Goal: Information Seeking & Learning: Learn about a topic

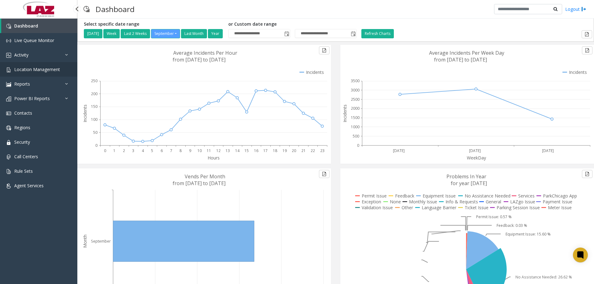
click at [40, 70] on span "Location Management" at bounding box center [37, 69] width 46 height 6
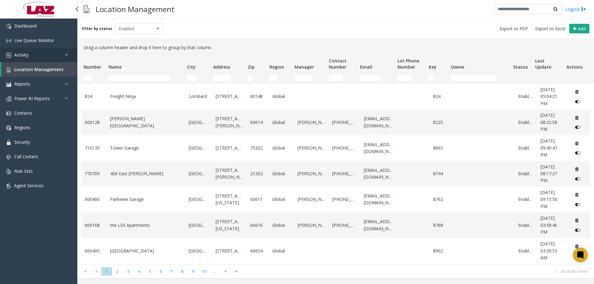
click at [45, 54] on link "Activity" at bounding box center [38, 55] width 77 height 15
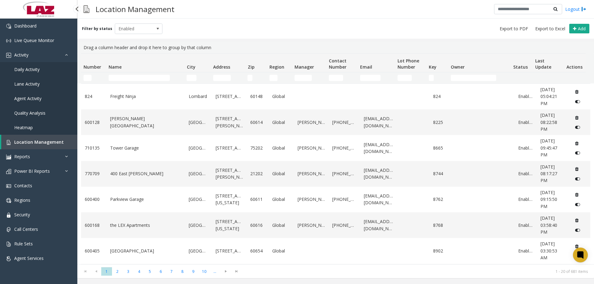
click at [36, 69] on span "Daily Activity" at bounding box center [26, 69] width 25 height 6
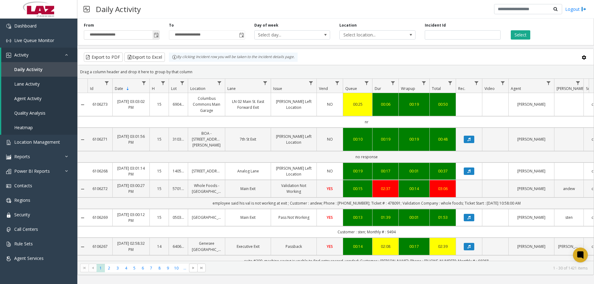
click at [154, 36] on span "Toggle popup" at bounding box center [156, 35] width 5 height 5
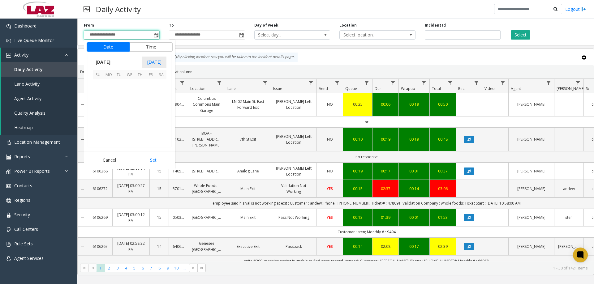
scroll to position [110943, 0]
click at [111, 85] on span "1" at bounding box center [108, 84] width 11 height 11
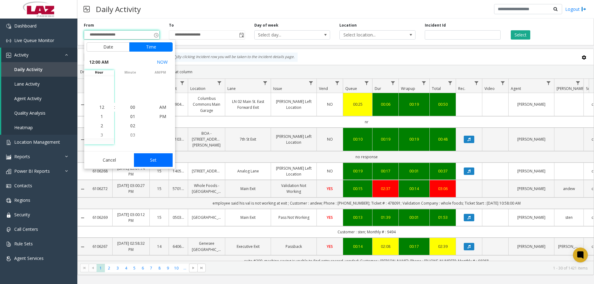
click at [151, 160] on button "Set" at bounding box center [153, 160] width 39 height 14
type input "**********"
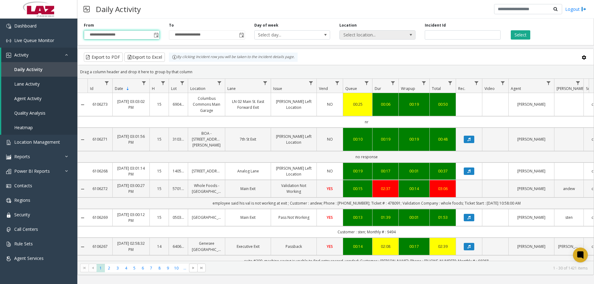
drag, startPoint x: 368, startPoint y: 39, endPoint x: 368, endPoint y: 35, distance: 4.4
click at [368, 38] on span "Select location..." at bounding box center [377, 34] width 76 height 9
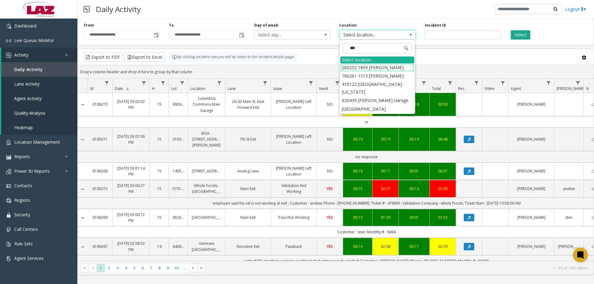
type input "****"
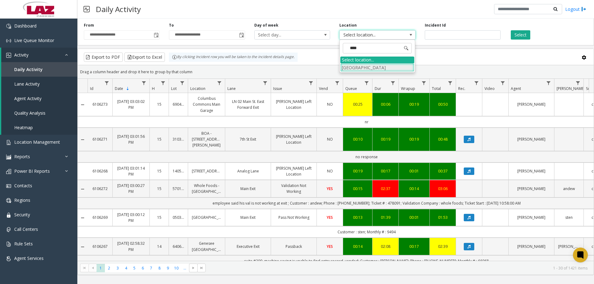
click at [372, 64] on li "[GEOGRAPHIC_DATA]" at bounding box center [377, 67] width 74 height 8
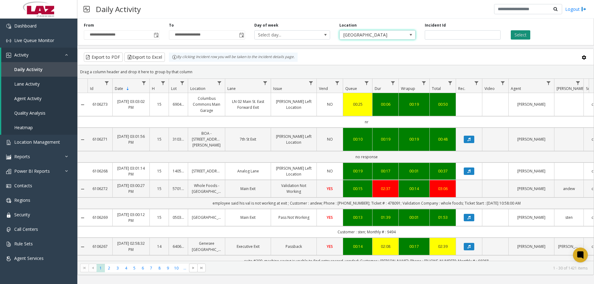
click at [518, 36] on button "Select" at bounding box center [519, 34] width 19 height 9
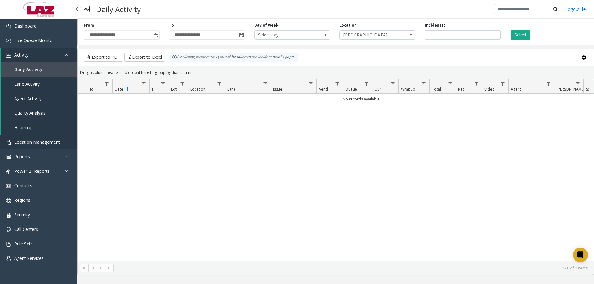
click at [24, 141] on span "Location Management" at bounding box center [37, 142] width 46 height 6
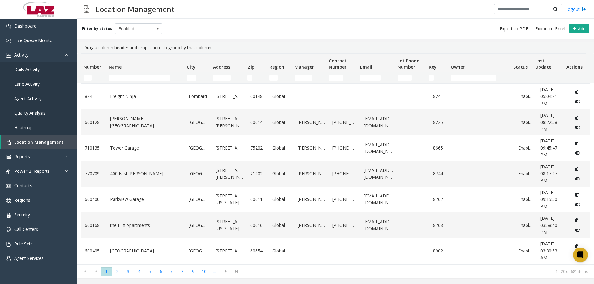
click at [125, 82] on div "Number Name City Address Zip Region Manager Contact Number Email Lot Phone Numb…" at bounding box center [335, 158] width 516 height 211
click at [126, 80] on input "Name Filter" at bounding box center [139, 78] width 61 height 6
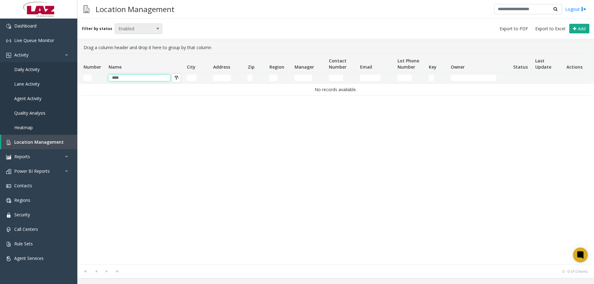
type input "****"
click at [135, 31] on span "Enabled" at bounding box center [134, 29] width 38 height 10
drag, startPoint x: 127, startPoint y: 55, endPoint x: 117, endPoint y: 67, distance: 15.2
click at [126, 55] on li "Disabled" at bounding box center [136, 56] width 46 height 8
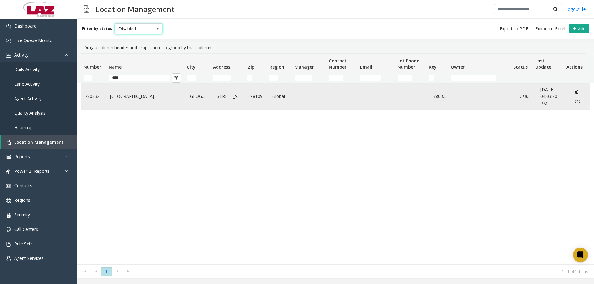
click at [114, 100] on td "[GEOGRAPHIC_DATA]" at bounding box center [145, 97] width 79 height 26
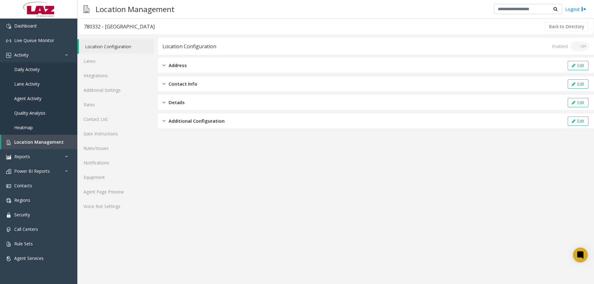
click at [577, 46] on div "Enabled ON OFF" at bounding box center [569, 46] width 37 height 9
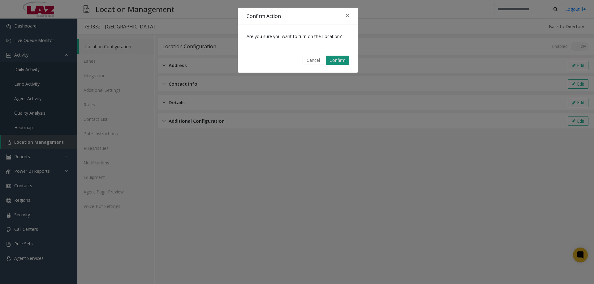
click at [338, 58] on button "Confirm" at bounding box center [337, 60] width 23 height 9
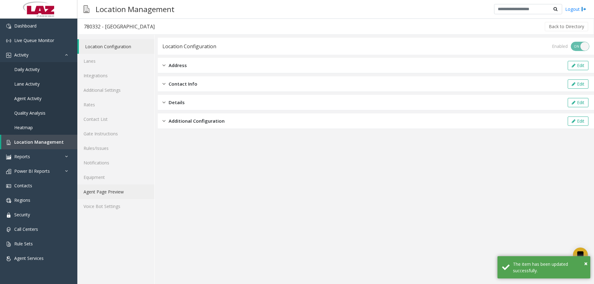
click at [104, 191] on link "Agent Page Preview" at bounding box center [115, 192] width 77 height 15
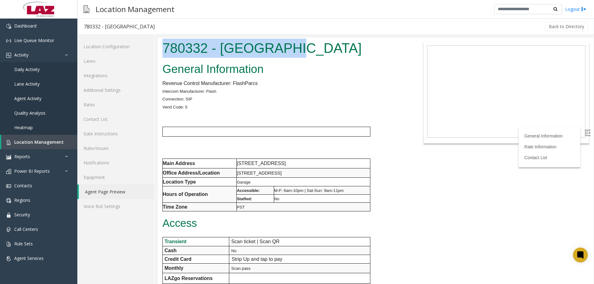
drag, startPoint x: 307, startPoint y: 47, endPoint x: 160, endPoint y: 43, distance: 146.9
click at [160, 43] on div "780332 - [GEOGRAPHIC_DATA]" at bounding box center [285, 49] width 254 height 23
copy h1 "780332 - [GEOGRAPHIC_DATA]"
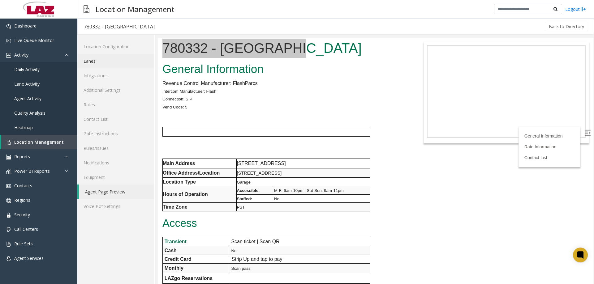
click at [108, 56] on link "Lanes" at bounding box center [115, 61] width 77 height 15
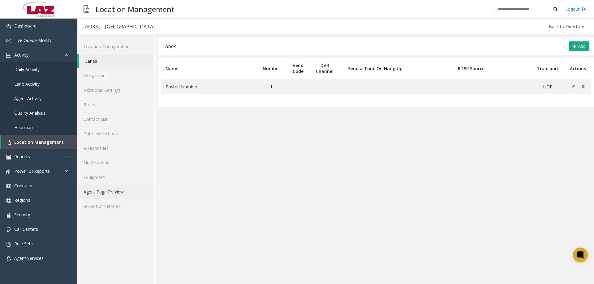
click at [108, 191] on link "Agent Page Preview" at bounding box center [115, 192] width 77 height 15
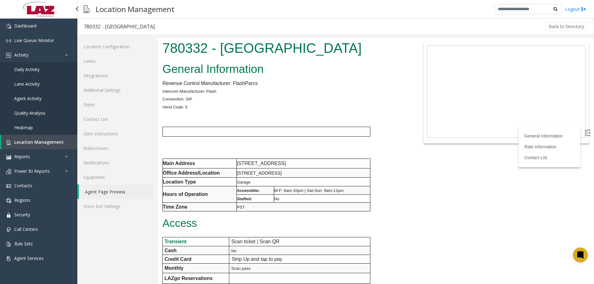
click at [46, 143] on span "Location Management" at bounding box center [38, 142] width 49 height 6
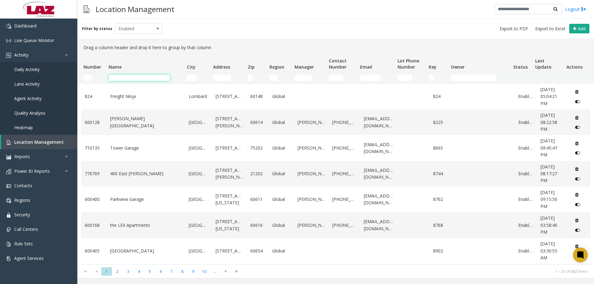
click at [119, 75] on input "Name Filter" at bounding box center [139, 78] width 61 height 6
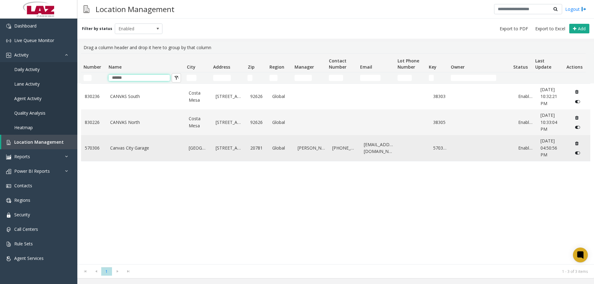
type input "******"
click at [129, 147] on link "Canvas City Garage" at bounding box center [145, 148] width 71 height 7
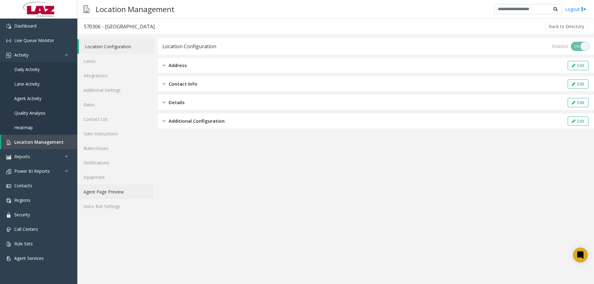
click at [90, 190] on link "Agent Page Preview" at bounding box center [115, 192] width 77 height 15
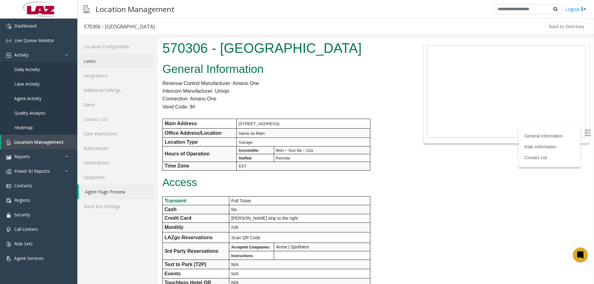
click at [105, 64] on link "Lanes" at bounding box center [115, 61] width 77 height 15
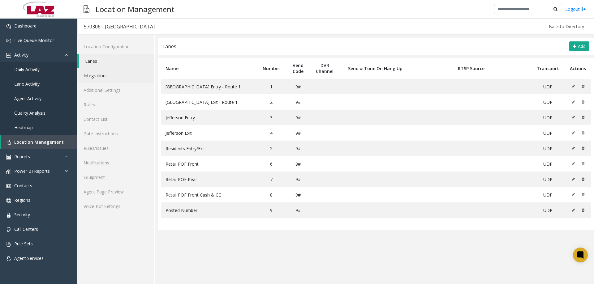
click at [110, 73] on link "Integrations" at bounding box center [115, 75] width 77 height 15
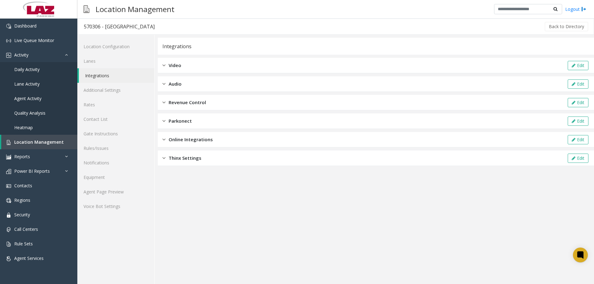
click at [196, 137] on span "Online Integrations" at bounding box center [190, 139] width 44 height 7
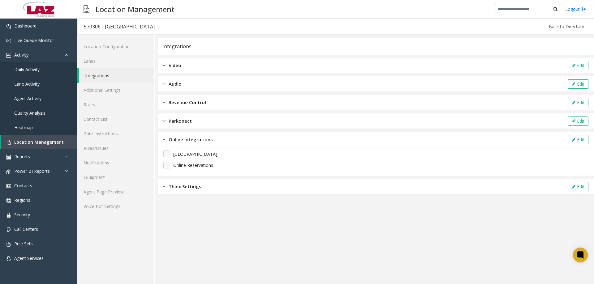
drag, startPoint x: 197, startPoint y: 141, endPoint x: 190, endPoint y: 115, distance: 26.4
click at [196, 140] on span "Online Integrations" at bounding box center [190, 139] width 44 height 7
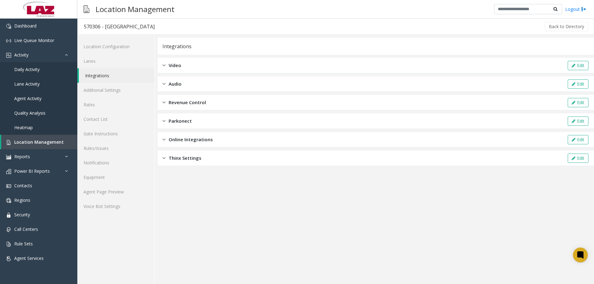
click at [192, 105] on span "Revenue Control" at bounding box center [186, 102] width 37 height 7
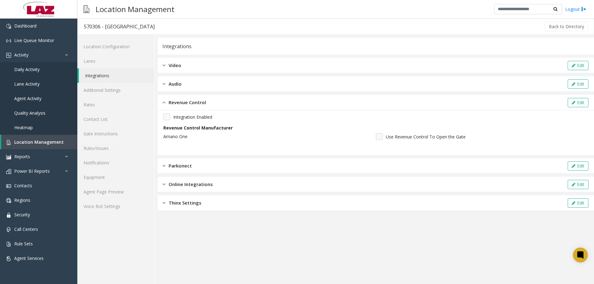
click at [195, 104] on span "Revenue Control" at bounding box center [186, 102] width 37 height 7
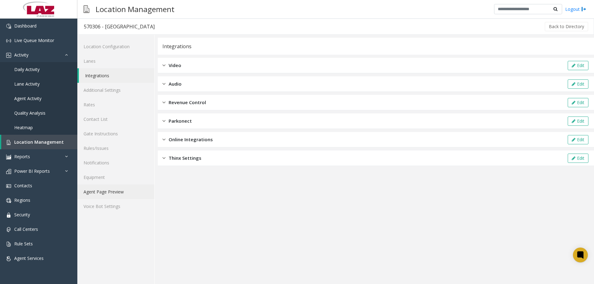
click at [94, 196] on link "Agent Page Preview" at bounding box center [115, 192] width 77 height 15
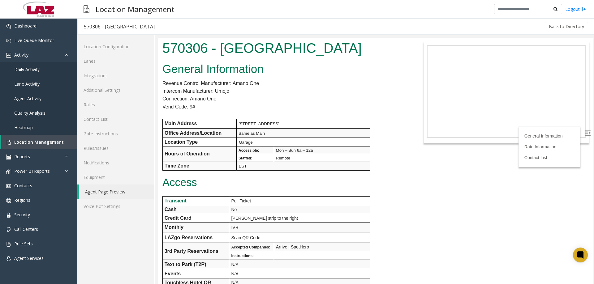
click at [274, 83] on div "General Information Revenue Control Manufacturer: Amano One Intercom Manufactur…" at bounding box center [285, 271] width 254 height 423
click at [34, 143] on span "Location Management" at bounding box center [38, 142] width 49 height 6
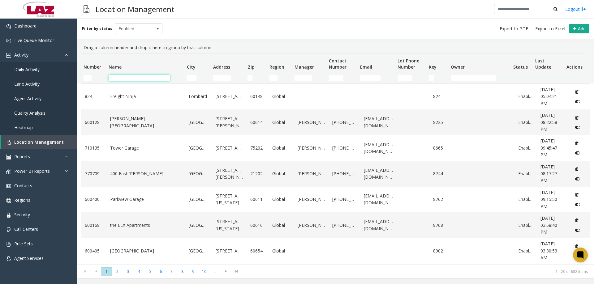
click at [135, 78] on input "Name Filter" at bounding box center [139, 78] width 61 height 6
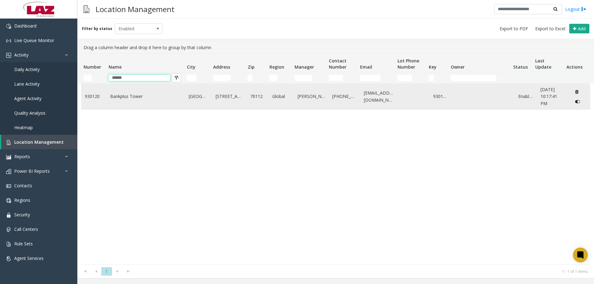
type input "******"
click at [121, 90] on td "Bankplus Tower" at bounding box center [145, 97] width 79 height 26
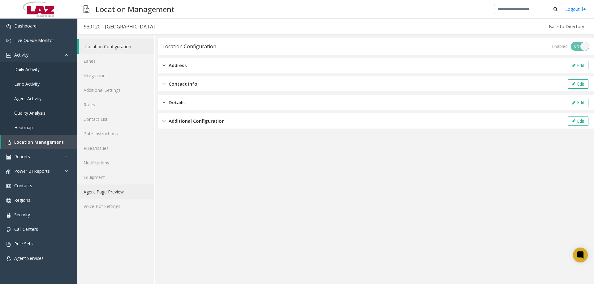
click at [93, 193] on link "Agent Page Preview" at bounding box center [115, 192] width 77 height 15
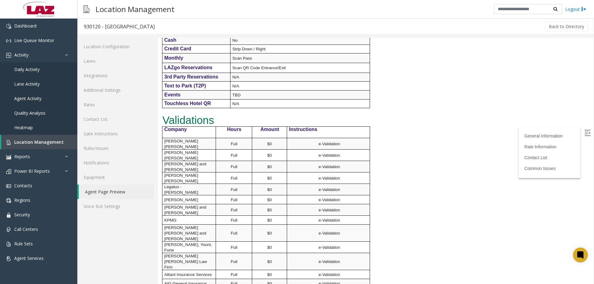
scroll to position [216, 0]
click at [110, 77] on link "Integrations" at bounding box center [115, 75] width 77 height 15
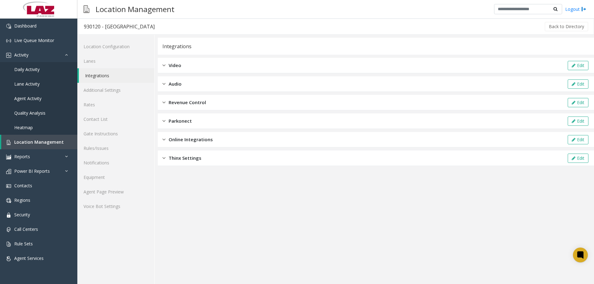
click at [226, 103] on div "Revenue Control Edit" at bounding box center [376, 102] width 436 height 15
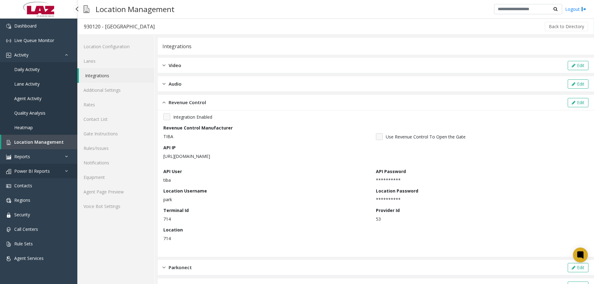
click at [52, 168] on link "Power BI Reports" at bounding box center [38, 171] width 77 height 15
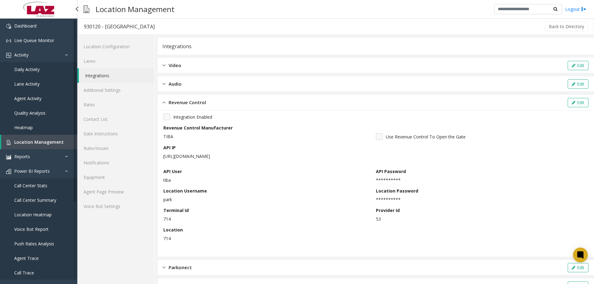
click at [35, 247] on link "Push Rates Analysis" at bounding box center [38, 243] width 77 height 15
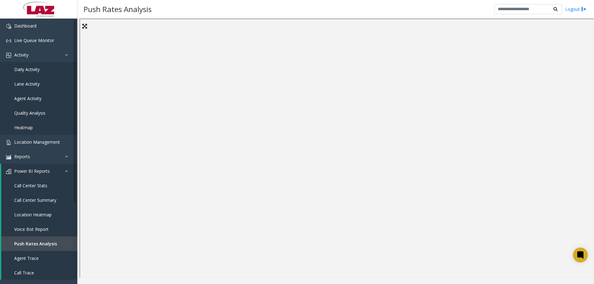
drag, startPoint x: 298, startPoint y: 11, endPoint x: 296, endPoint y: 25, distance: 15.0
click at [298, 10] on div "Push Rates Analysis Logout" at bounding box center [335, 9] width 516 height 19
click at [21, 240] on link "Push Rates Analysis" at bounding box center [39, 243] width 76 height 15
click at [21, 223] on link "Voice Bot Report" at bounding box center [39, 229] width 76 height 15
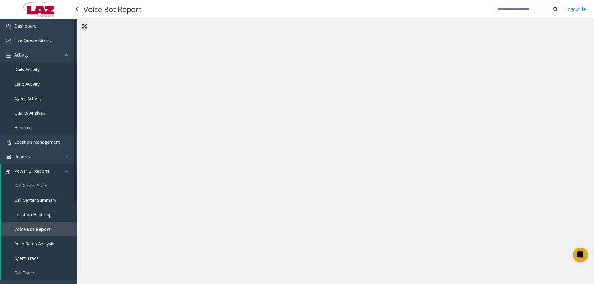
click at [30, 242] on span "Push Rates Analysis" at bounding box center [34, 244] width 40 height 6
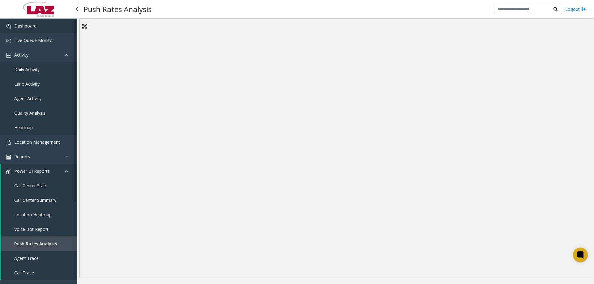
click at [13, 24] on link "Dashboard" at bounding box center [38, 26] width 77 height 15
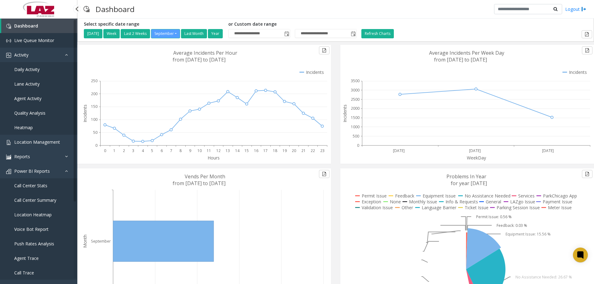
click at [30, 43] on link "Live Queue Monitor" at bounding box center [38, 40] width 77 height 15
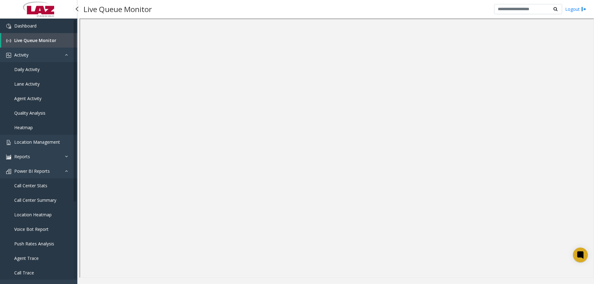
click at [35, 27] on span "Dashboard" at bounding box center [25, 26] width 22 height 6
